Goal: Complete application form

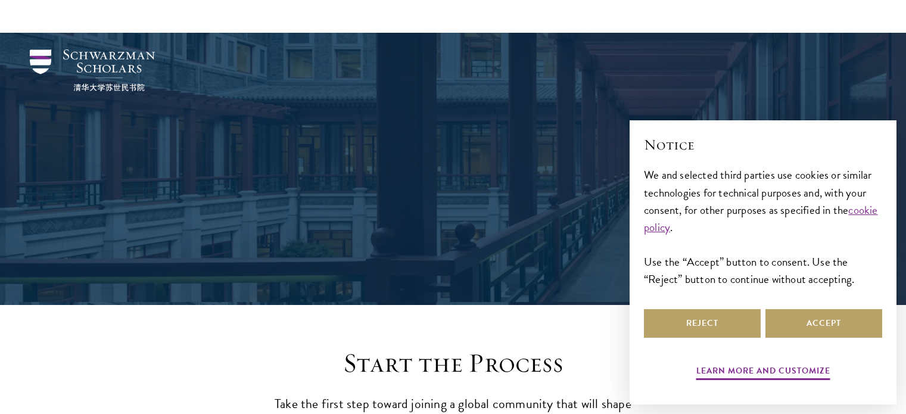
scroll to position [1257, 0]
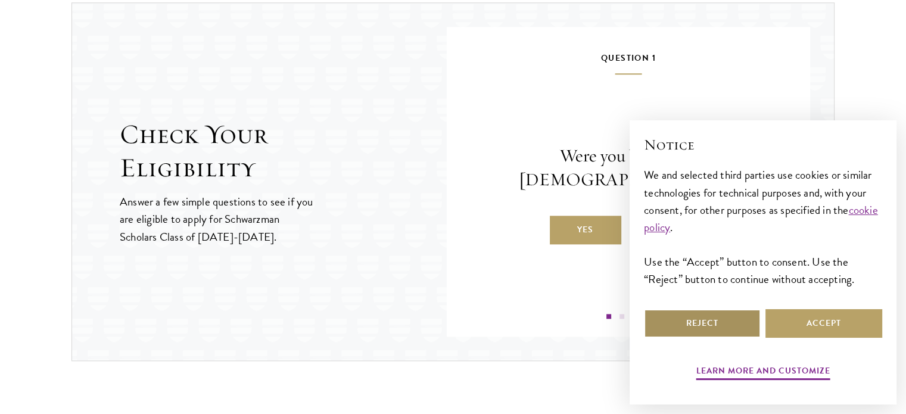
click at [715, 320] on button "Reject" at bounding box center [702, 323] width 117 height 29
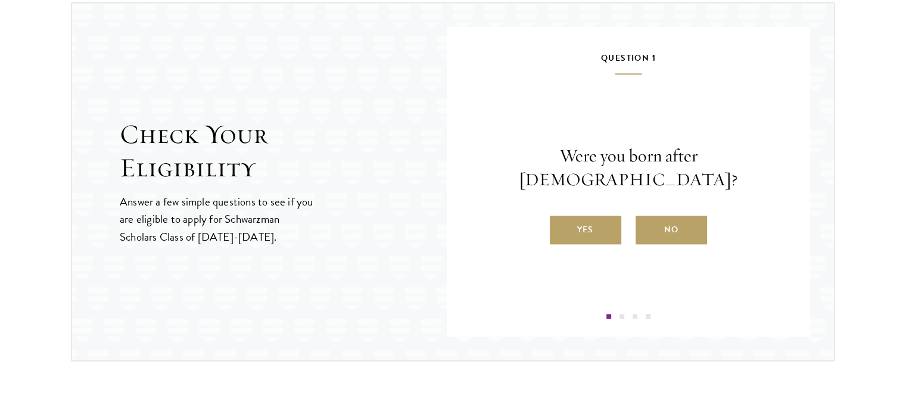
scroll to position [0, 0]
click at [600, 218] on label "Yes" at bounding box center [586, 230] width 72 height 29
click at [561, 218] on input "Yes" at bounding box center [555, 222] width 11 height 11
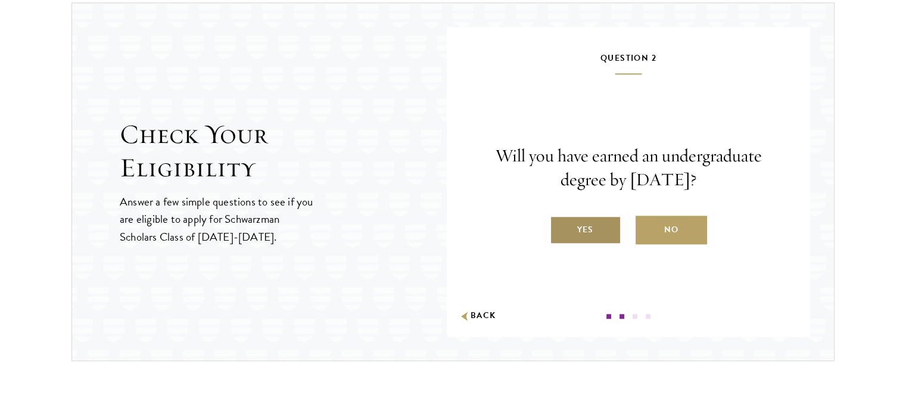
click at [591, 225] on label "Yes" at bounding box center [586, 230] width 72 height 29
click at [561, 225] on input "Yes" at bounding box center [555, 222] width 11 height 11
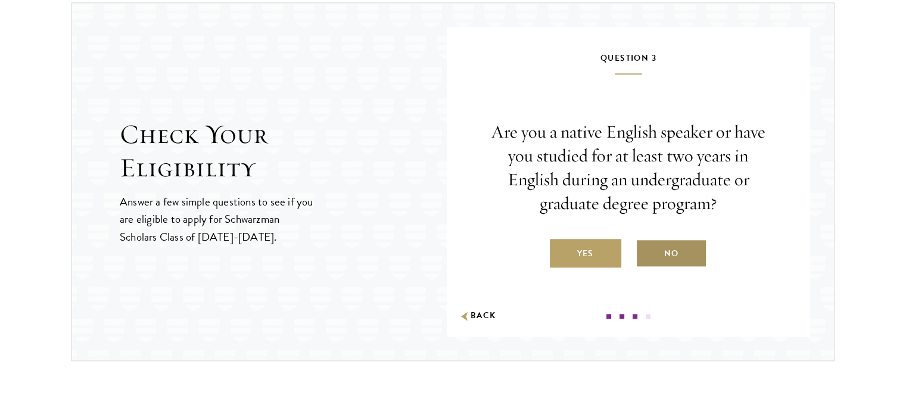
click at [663, 246] on label "No" at bounding box center [672, 253] width 72 height 29
click at [647, 246] on input "No" at bounding box center [641, 246] width 11 height 11
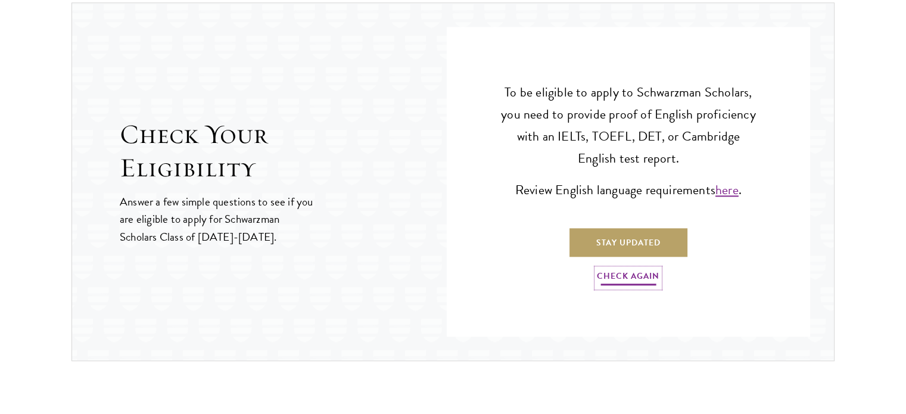
click at [638, 271] on link "Check Again" at bounding box center [628, 278] width 63 height 18
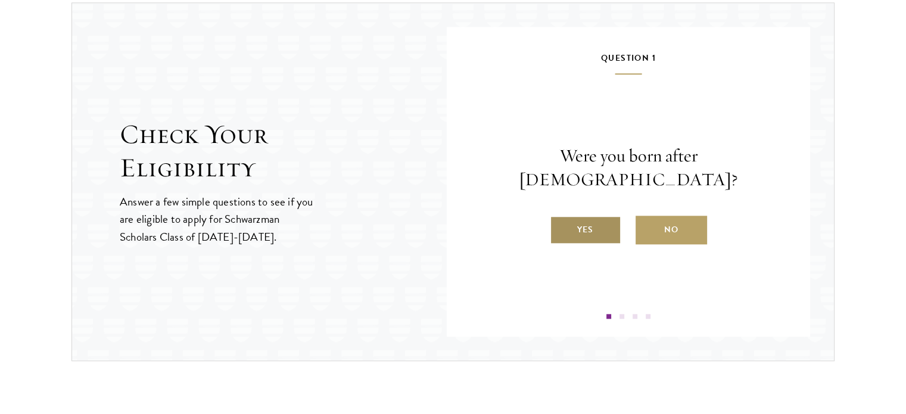
click at [591, 216] on label "Yes" at bounding box center [586, 230] width 72 height 29
click at [561, 217] on input "Yes" at bounding box center [555, 222] width 11 height 11
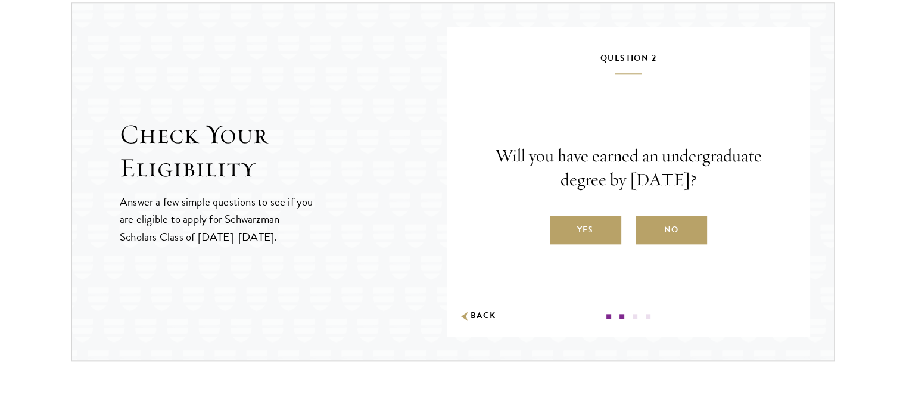
click at [591, 216] on label "Yes" at bounding box center [586, 230] width 72 height 29
click at [561, 217] on input "Yes" at bounding box center [555, 222] width 11 height 11
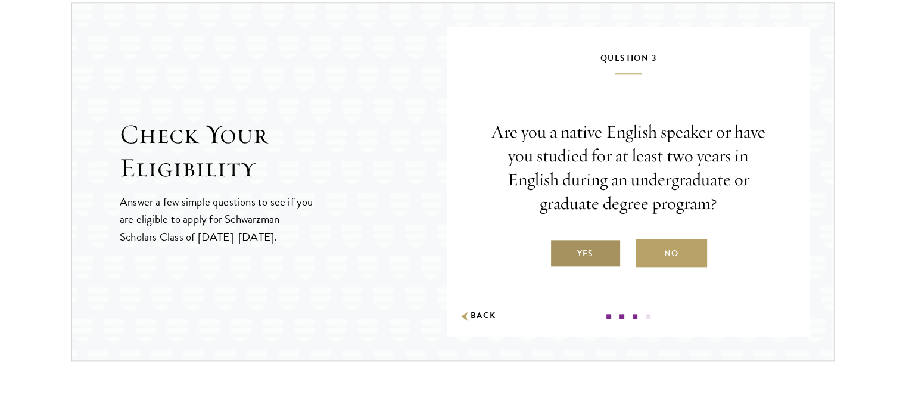
click at [598, 248] on label "Yes" at bounding box center [586, 253] width 72 height 29
click at [561, 248] on input "Yes" at bounding box center [555, 246] width 11 height 11
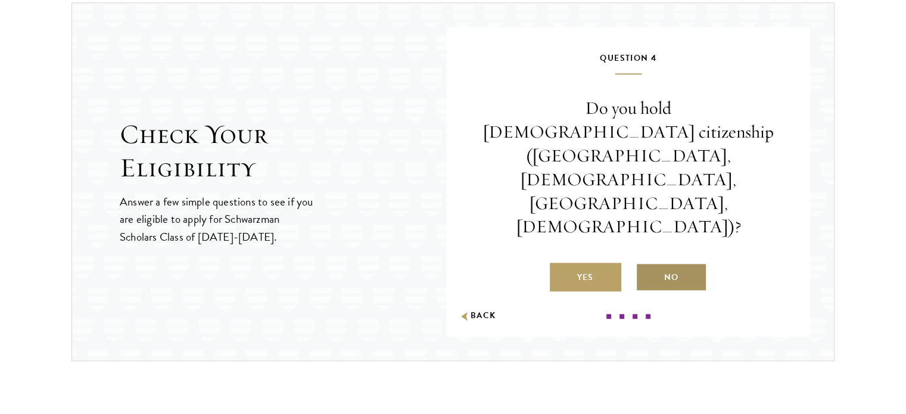
click at [670, 263] on label "No" at bounding box center [672, 277] width 72 height 29
click at [647, 265] on input "No" at bounding box center [641, 270] width 11 height 11
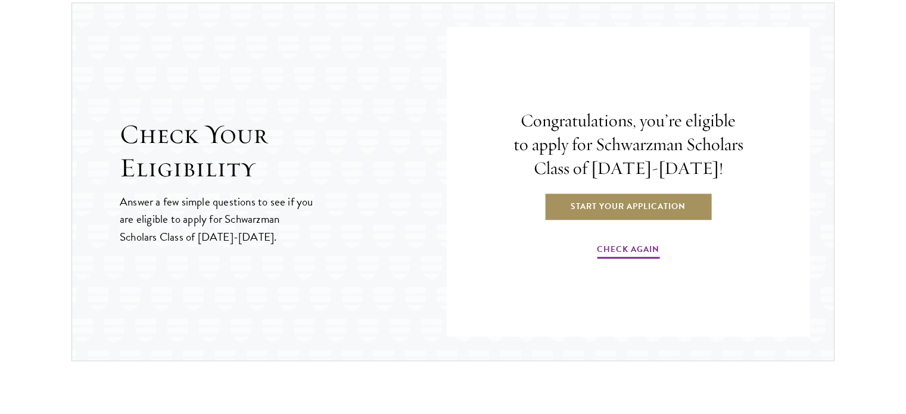
click at [638, 209] on link "Start Your Application" at bounding box center [628, 206] width 169 height 29
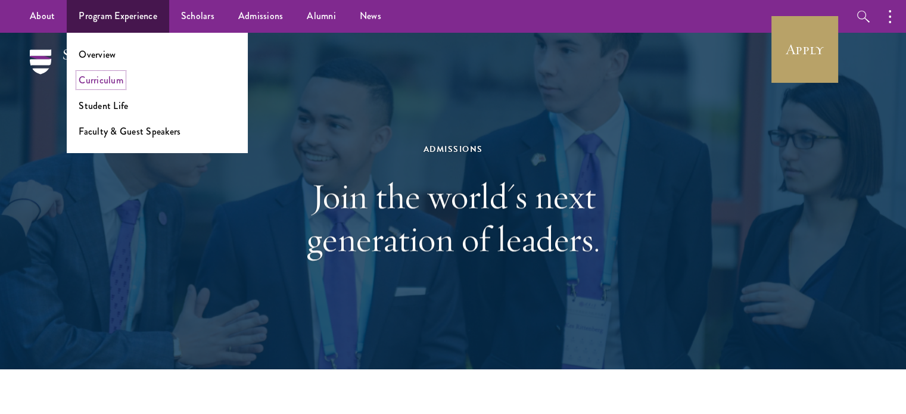
click at [102, 80] on link "Curriculum" at bounding box center [101, 80] width 45 height 14
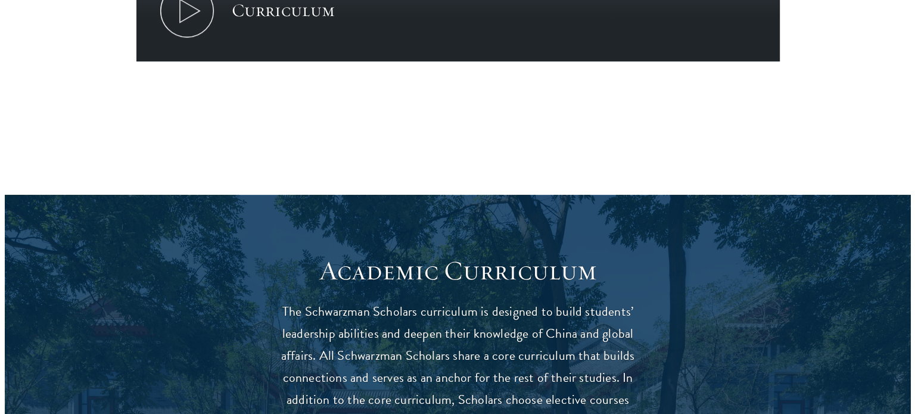
scroll to position [815, 0]
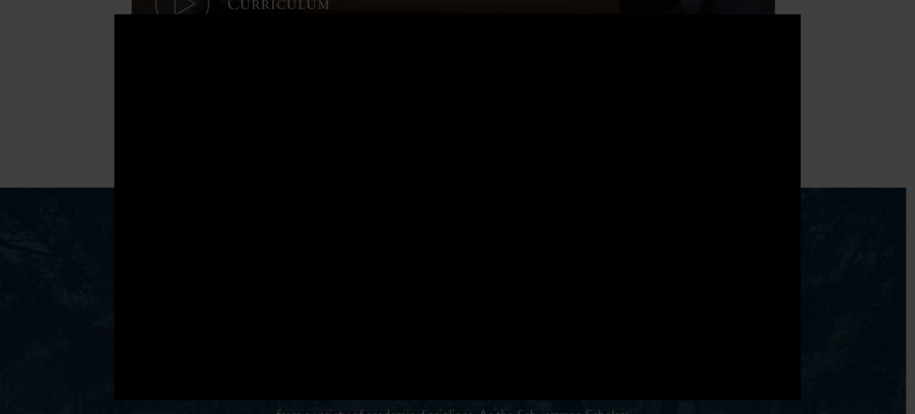
click at [849, 171] on div at bounding box center [457, 207] width 915 height 414
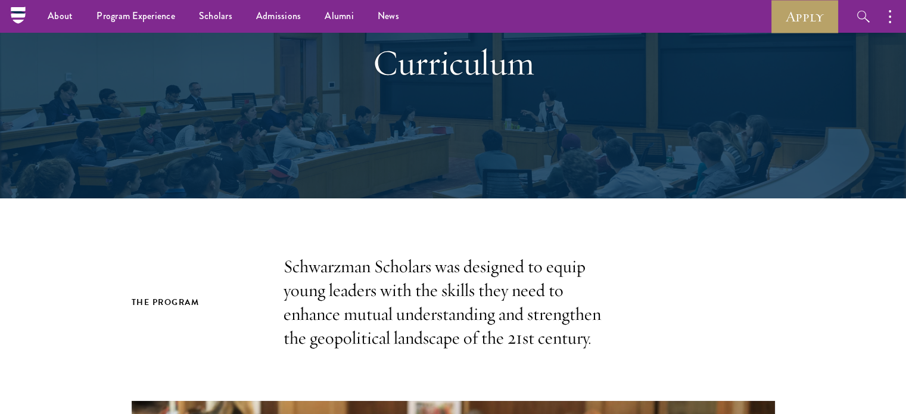
scroll to position [0, 0]
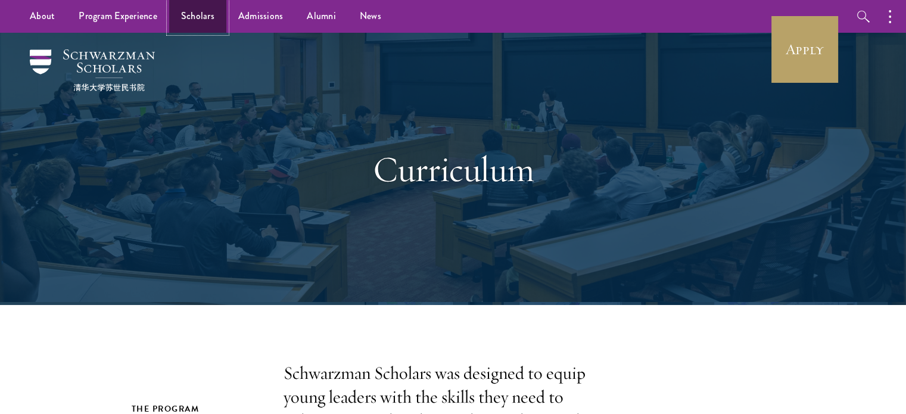
click at [198, 15] on link "Scholars" at bounding box center [197, 16] width 57 height 33
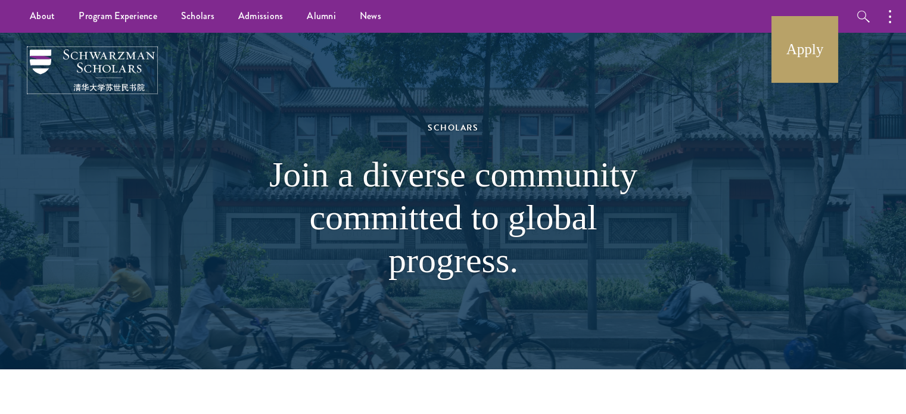
click at [79, 55] on img at bounding box center [92, 70] width 125 height 42
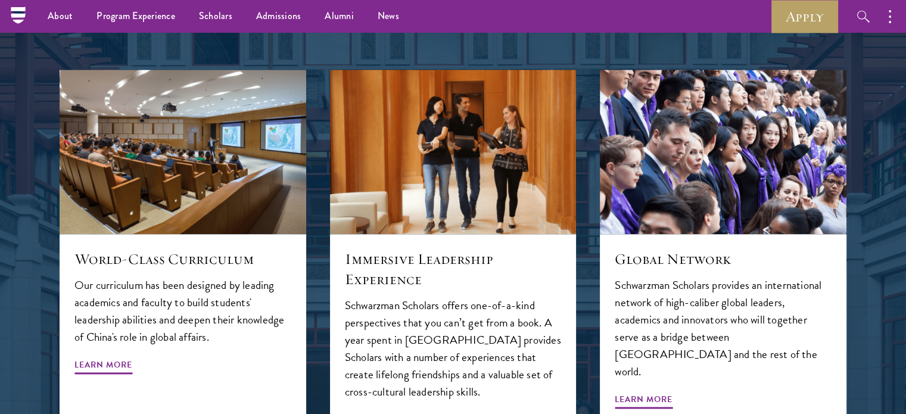
scroll to position [1220, 0]
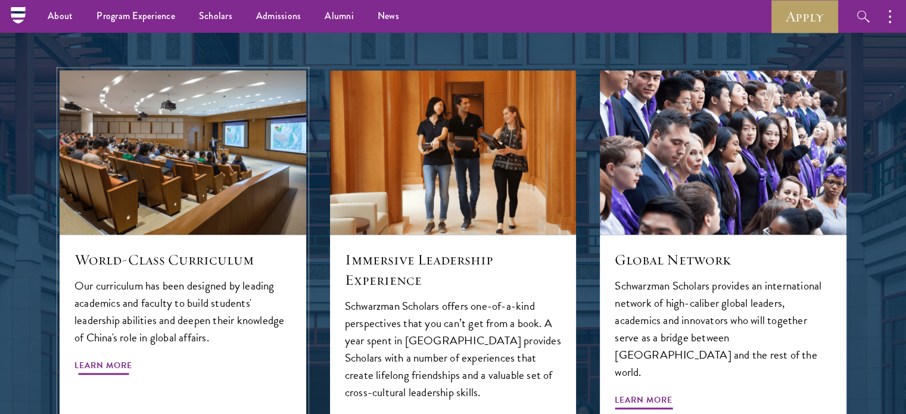
click at [86, 358] on span "Learn More" at bounding box center [103, 367] width 58 height 18
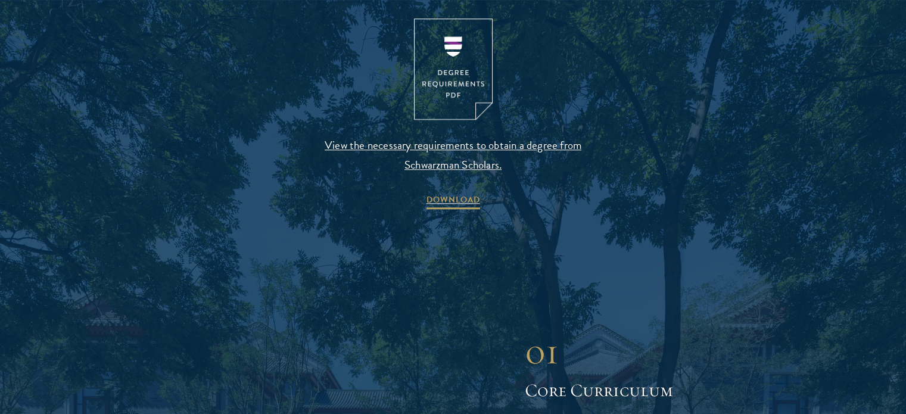
scroll to position [1331, 0]
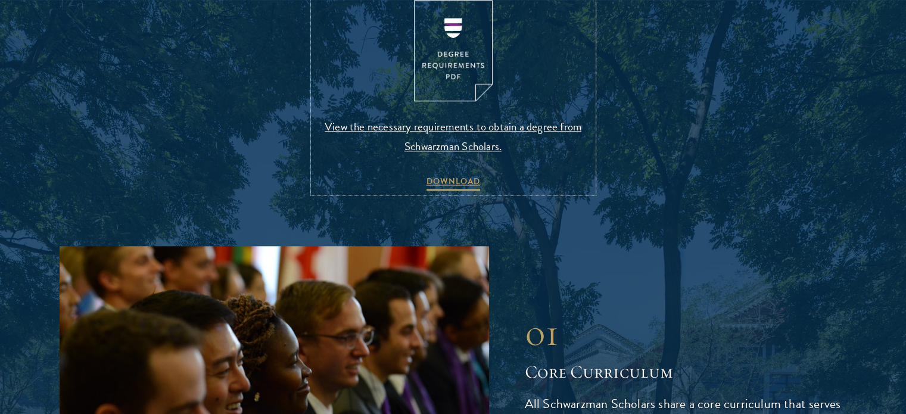
click at [448, 48] on img at bounding box center [453, 51] width 79 height 102
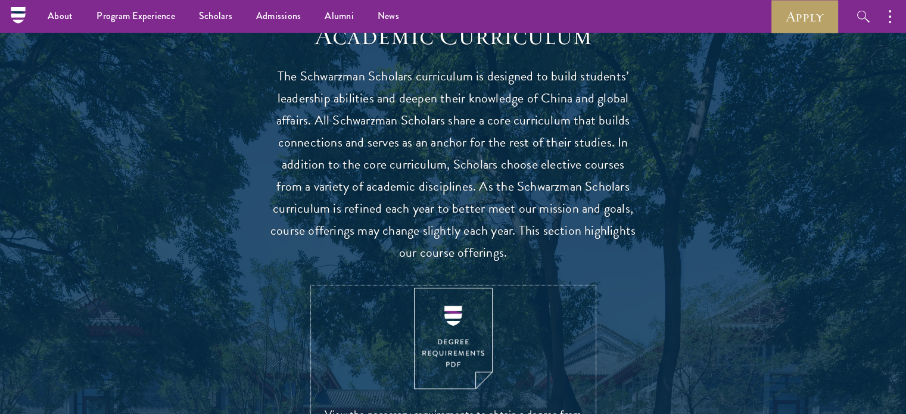
scroll to position [1024, 0]
